Goal: Find specific page/section: Find specific page/section

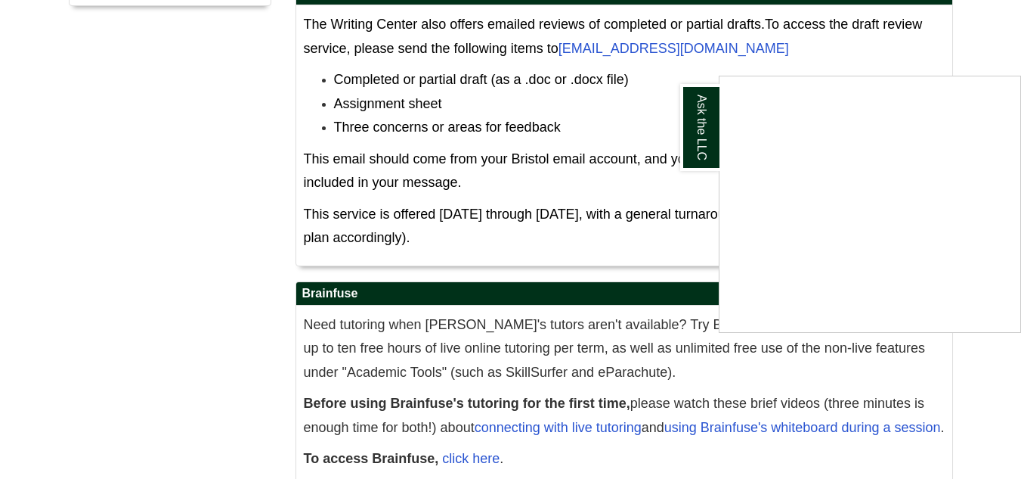
scroll to position [919, 0]
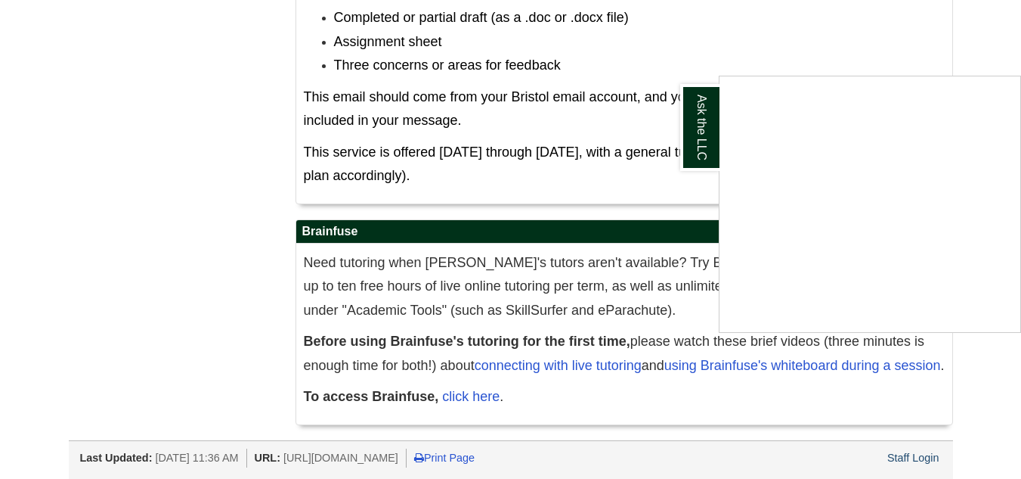
click at [906, 457] on div "Ask the LLC" at bounding box center [510, 239] width 1021 height 479
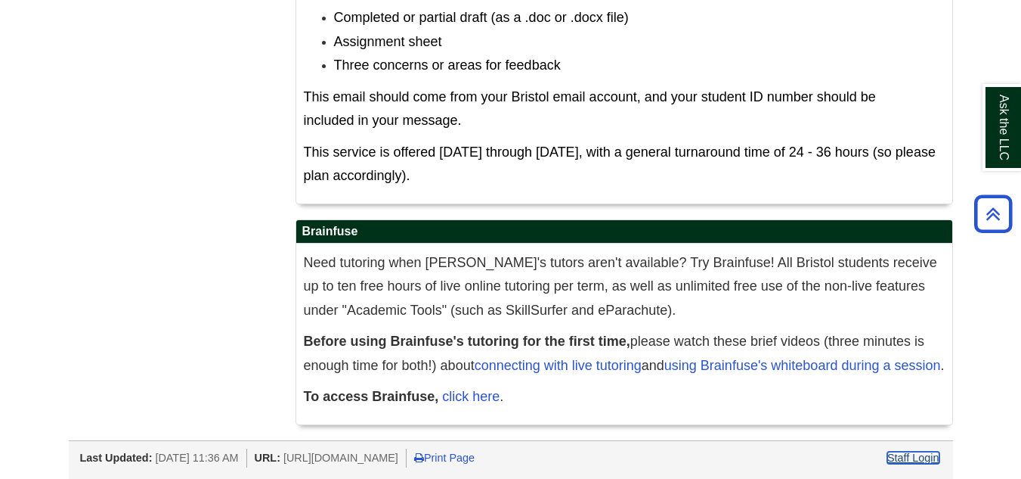
click at [906, 454] on link "Staff Login" at bounding box center [914, 457] width 52 height 12
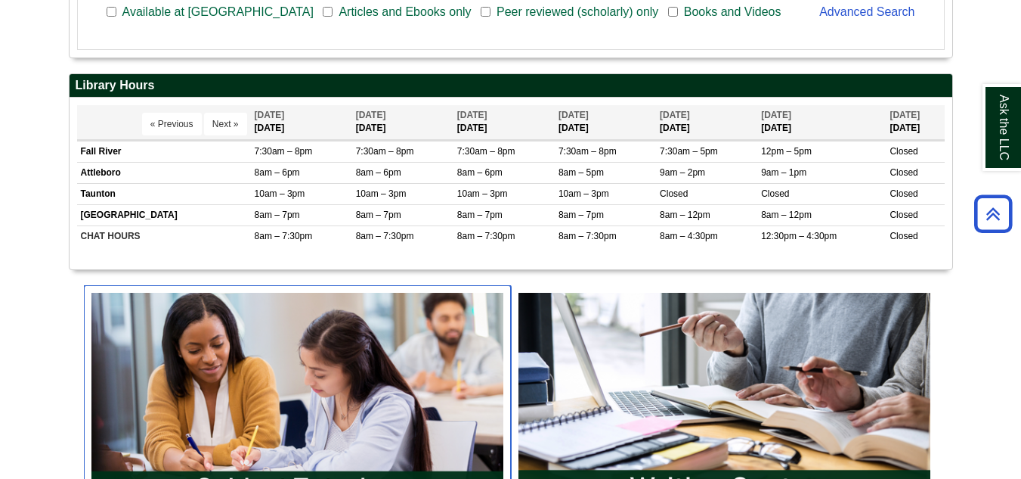
click at [397, 341] on img "slideshow" at bounding box center [297, 400] width 427 height 230
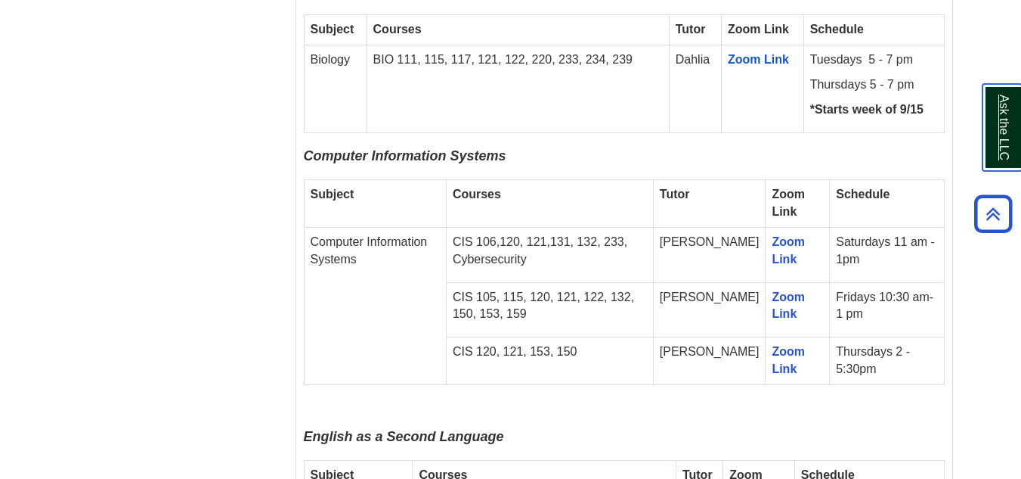
scroll to position [1512, 0]
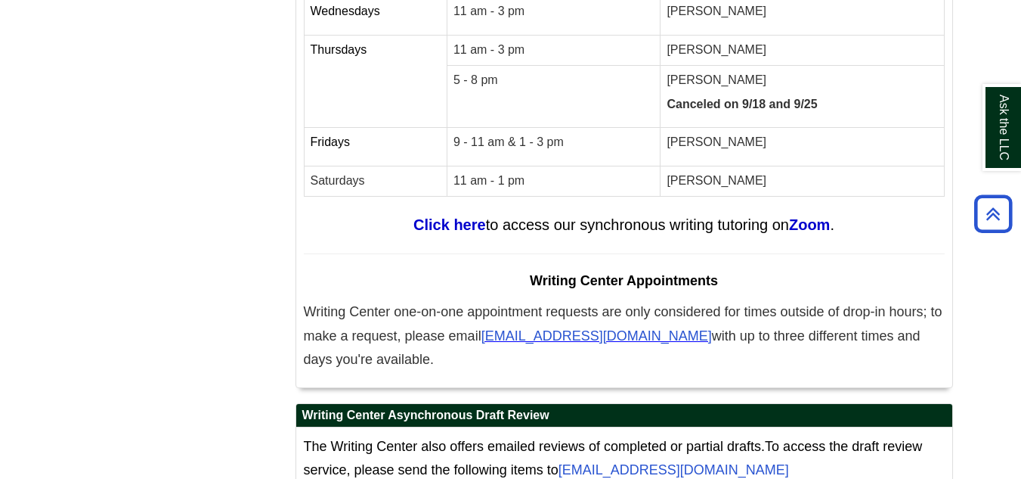
scroll to position [6652, 0]
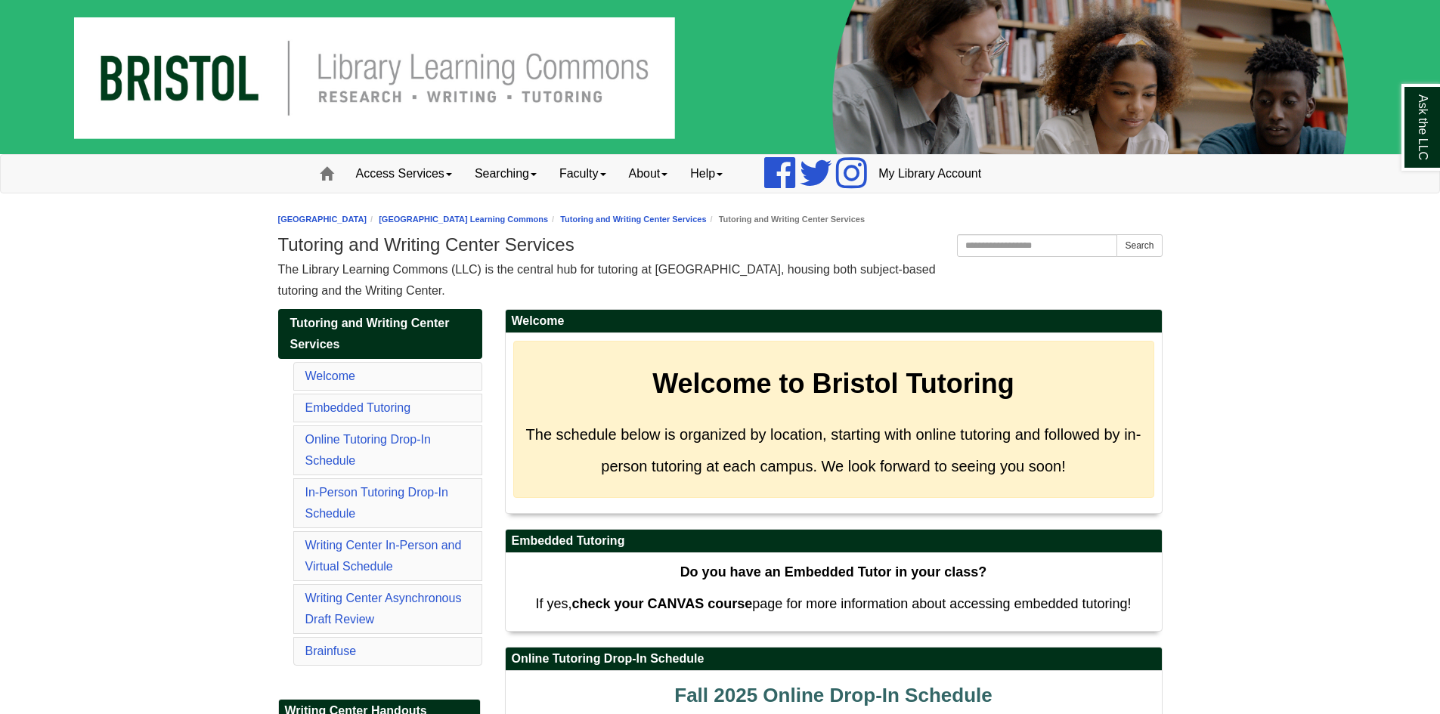
scroll to position [6652, 0]
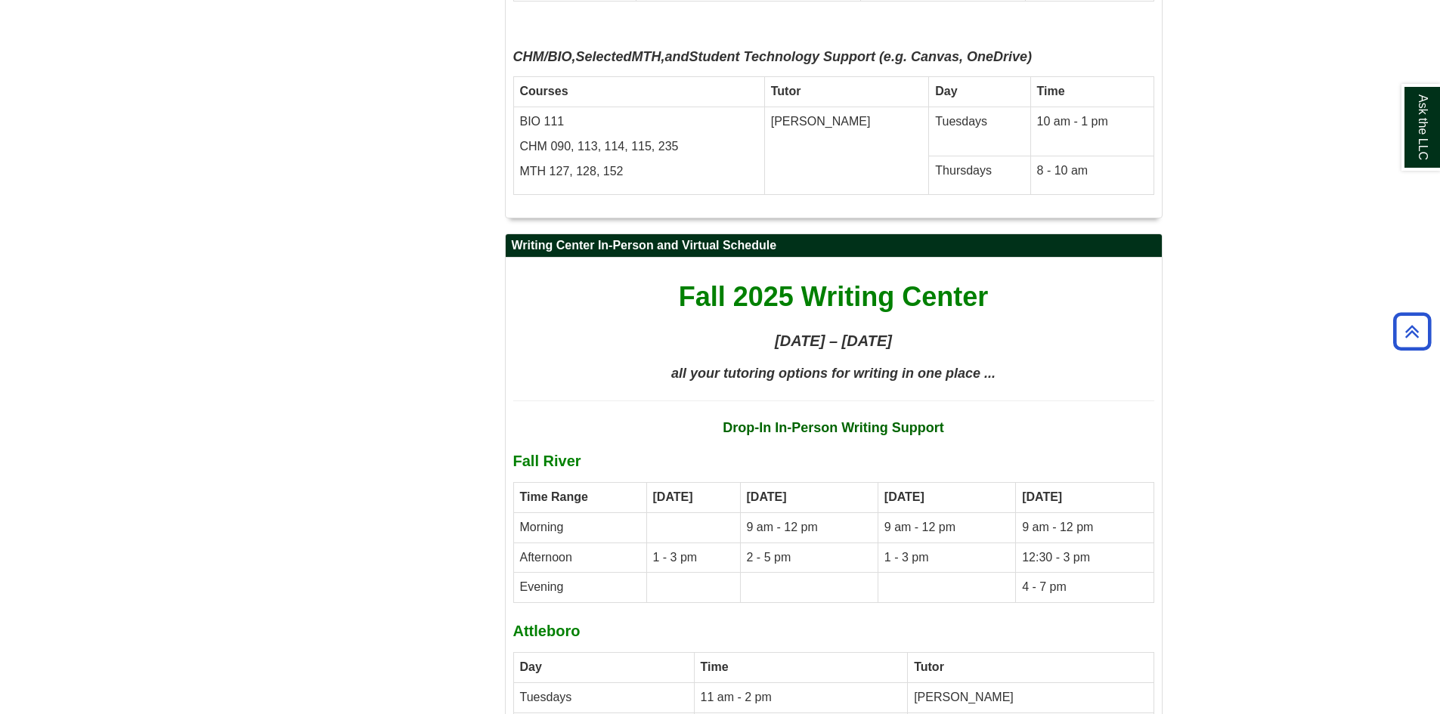
scroll to position [5797, 0]
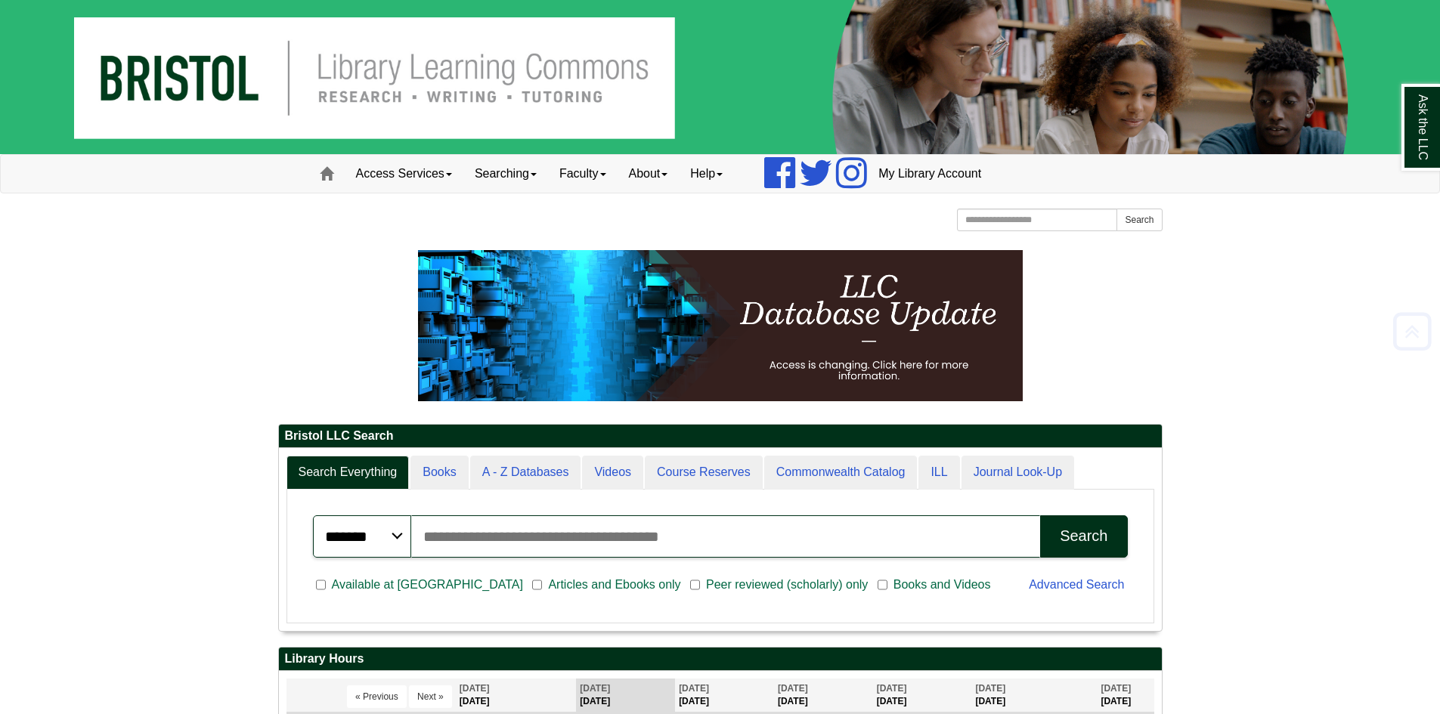
scroll to position [375, 0]
